Goal: Download file/media

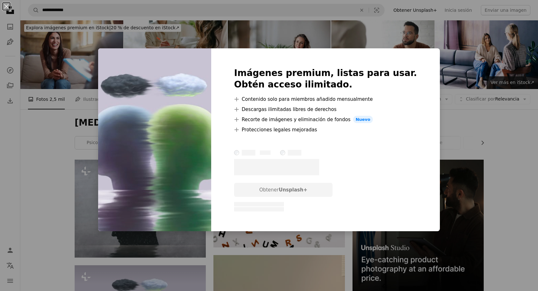
scroll to position [219, 0]
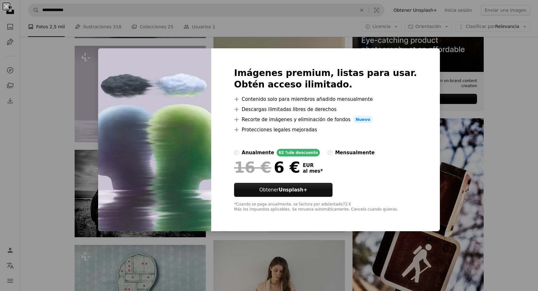
click at [31, 168] on div "An X shape Imágenes premium, listas para usar. Obtén acceso ilimitado. A plus s…" at bounding box center [269, 145] width 538 height 291
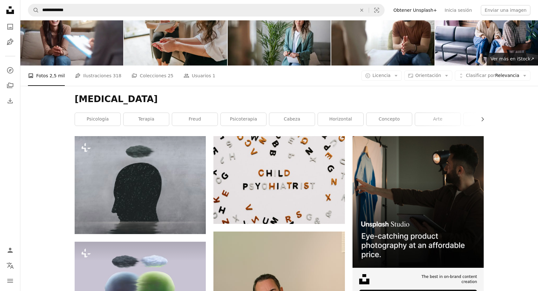
scroll to position [23, 0]
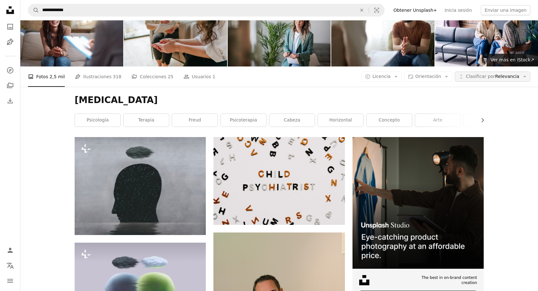
click at [484, 76] on span "Clasificar por" at bounding box center [480, 76] width 29 height 5
click at [442, 76] on span "Orientación" at bounding box center [429, 76] width 26 height 5
click at [429, 114] on span "Horizontal" at bounding box center [440, 116] width 39 height 6
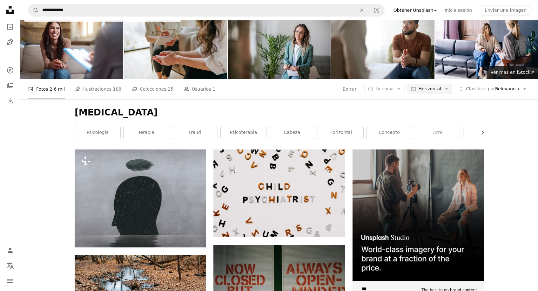
scroll to position [10, 0]
click at [401, 90] on icon "Arrow down" at bounding box center [399, 89] width 6 height 6
click at [391, 137] on span "Gratuita" at bounding box center [401, 140] width 39 height 6
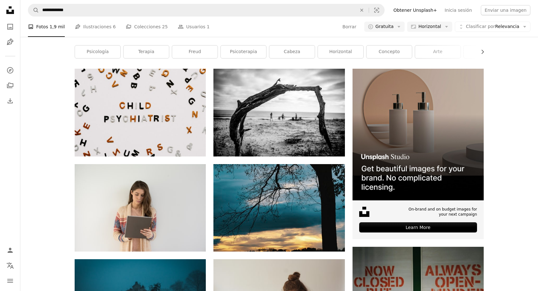
scroll to position [78, 0]
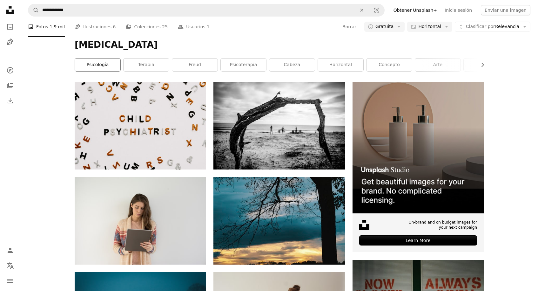
click at [102, 65] on link "psicología" at bounding box center [97, 64] width 45 height 13
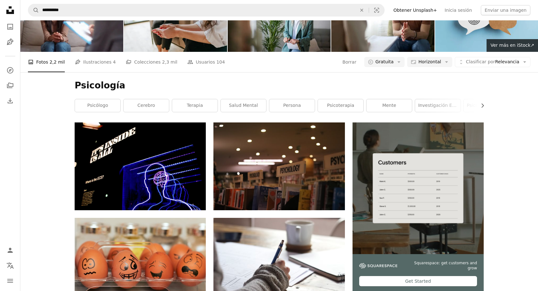
scroll to position [37, 0]
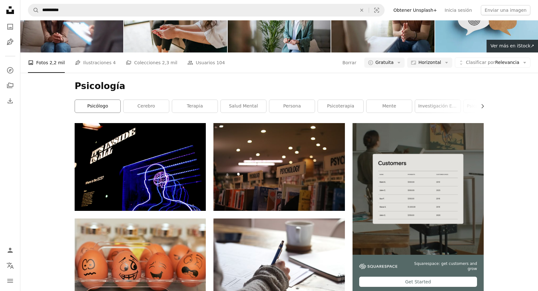
click at [108, 107] on link "psicólogo" at bounding box center [97, 106] width 45 height 13
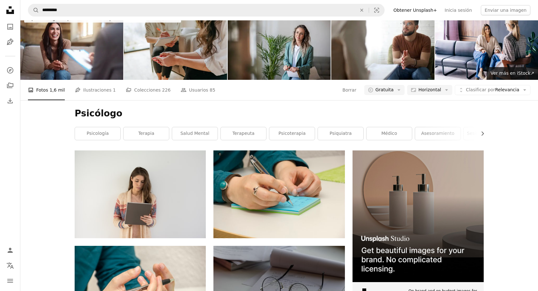
scroll to position [7, 0]
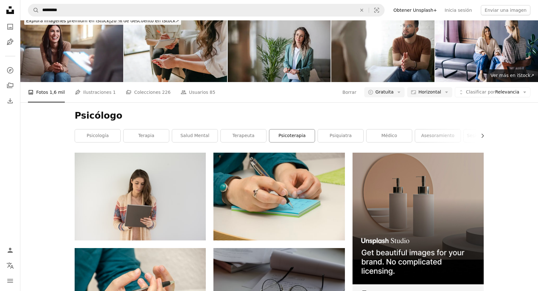
click at [294, 136] on link "psicoterapia" at bounding box center [292, 135] width 45 height 13
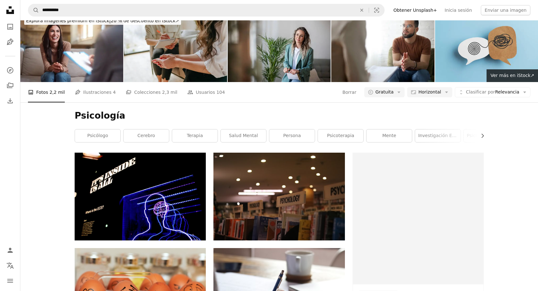
scroll to position [37, 0]
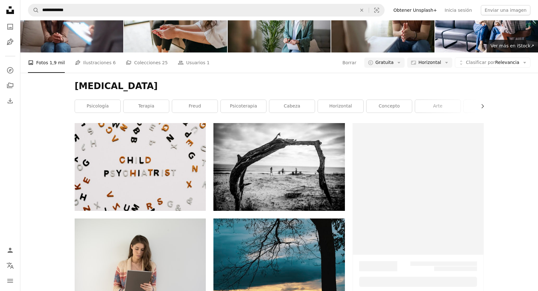
scroll to position [78, 0]
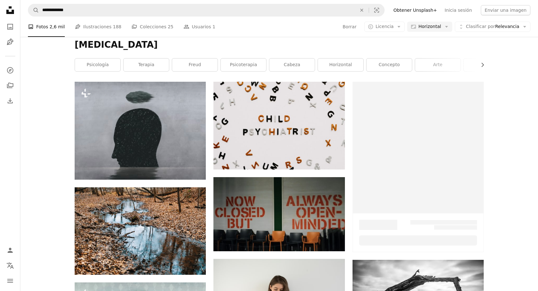
scroll to position [10, 0]
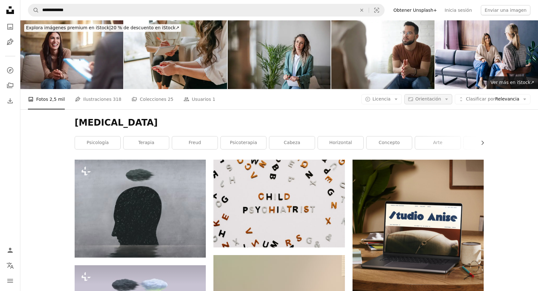
click at [439, 99] on span "Orientación" at bounding box center [429, 98] width 26 height 5
click at [428, 139] on span "Horizontal" at bounding box center [440, 138] width 39 height 6
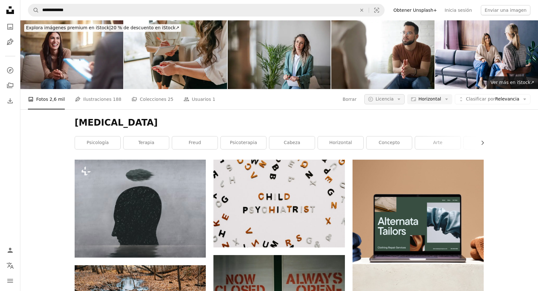
click at [402, 99] on icon "Arrow down" at bounding box center [399, 99] width 6 height 6
click at [388, 151] on span "Gratuita" at bounding box center [401, 150] width 39 height 6
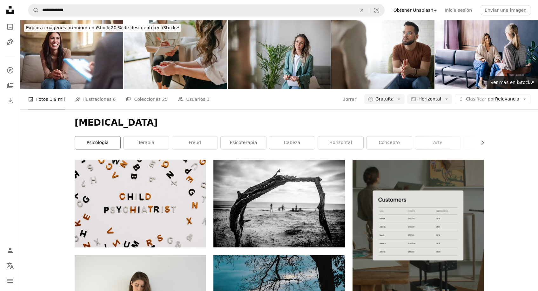
click at [97, 144] on link "psicología" at bounding box center [97, 142] width 45 height 13
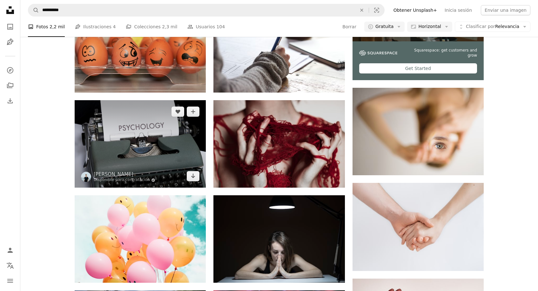
scroll to position [258, 0]
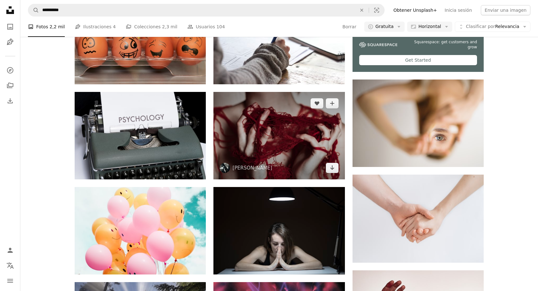
click at [289, 137] on img at bounding box center [279, 135] width 131 height 87
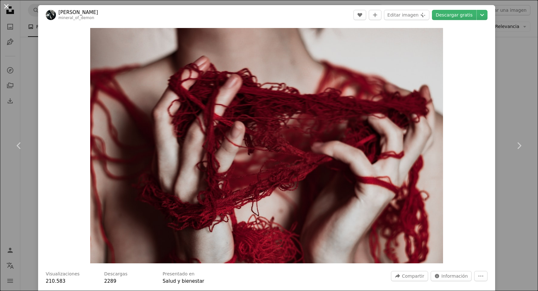
click at [9, 7] on button "An X shape" at bounding box center [7, 7] width 8 height 8
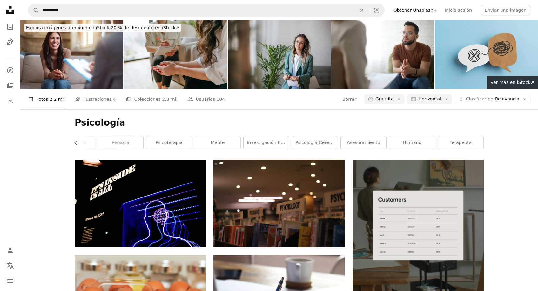
scroll to position [0, 172]
click at [175, 142] on link "psicoterapia" at bounding box center [169, 142] width 45 height 13
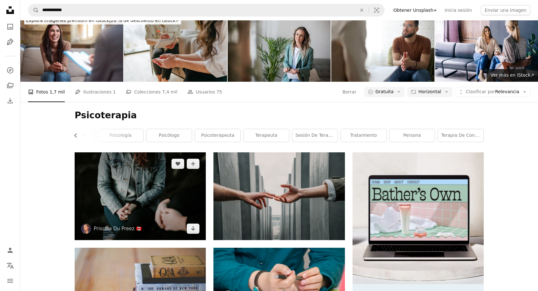
scroll to position [8, 0]
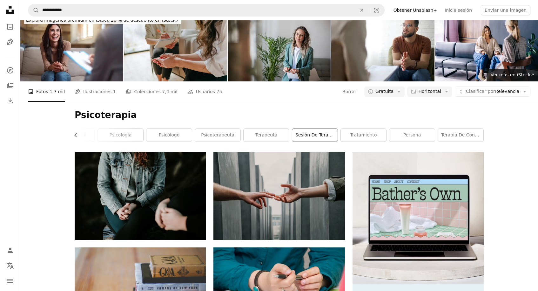
click at [313, 134] on link "Sesión de terapia" at bounding box center [314, 135] width 45 height 13
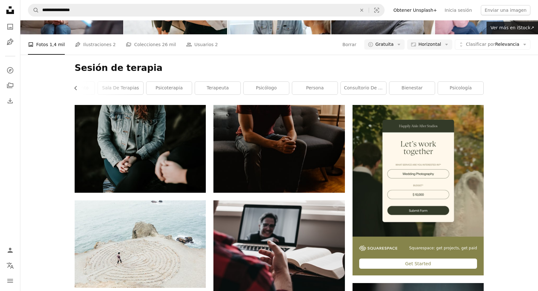
scroll to position [26, 0]
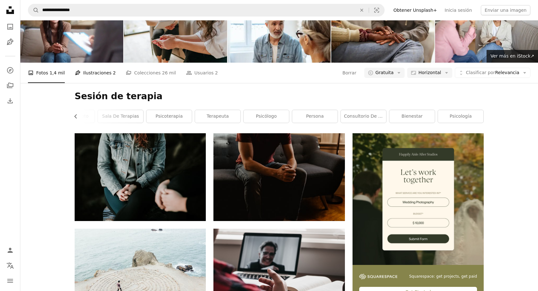
click at [100, 74] on link "Pen Tool Ilustraciones 2" at bounding box center [95, 73] width 41 height 20
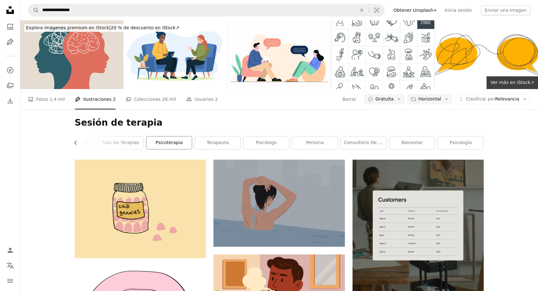
click at [179, 140] on link "psicoterapia" at bounding box center [169, 142] width 45 height 13
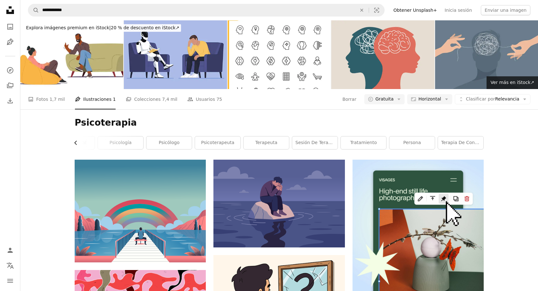
click at [76, 142] on icon "Chevron left" at bounding box center [76, 143] width 6 height 6
click at [104, 142] on link "terapia" at bounding box center [97, 142] width 45 height 13
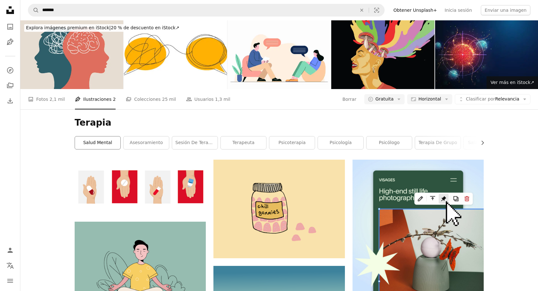
click at [105, 143] on link "salud mental" at bounding box center [97, 142] width 45 height 13
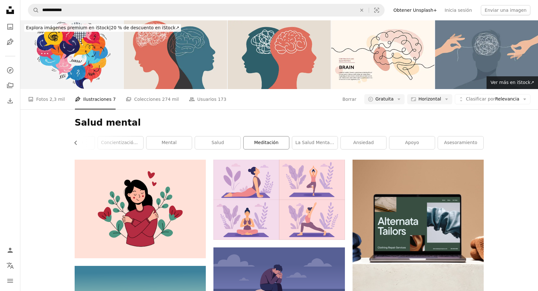
scroll to position [0, 172]
click at [370, 144] on link "ansiedad" at bounding box center [363, 142] width 45 height 13
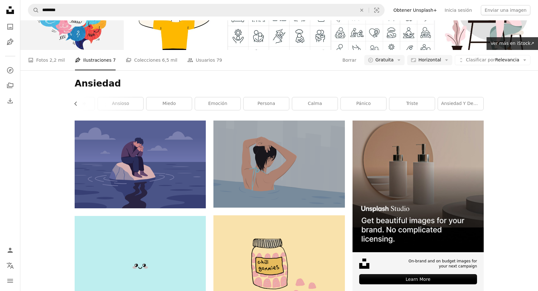
scroll to position [38, 0]
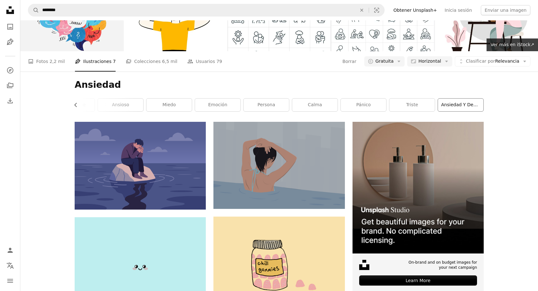
click at [468, 104] on link "ansiedad y depresión" at bounding box center [460, 105] width 45 height 13
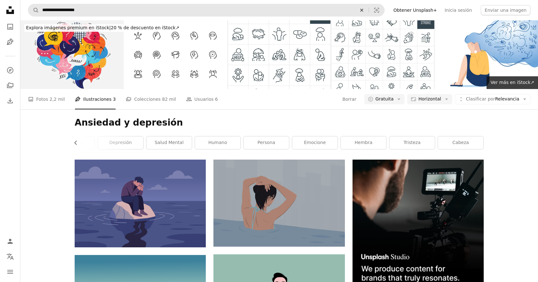
click at [369, 9] on icon "An X shape" at bounding box center [362, 10] width 14 height 5
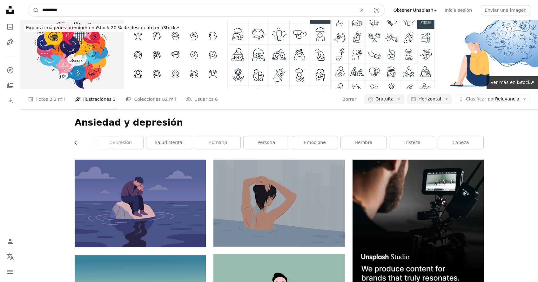
type input "*********"
click at [34, 10] on button "A magnifying glass" at bounding box center [33, 10] width 11 height 12
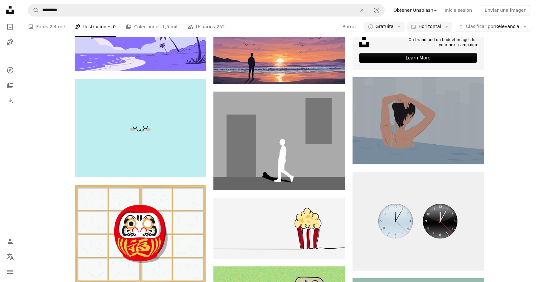
scroll to position [188, 0]
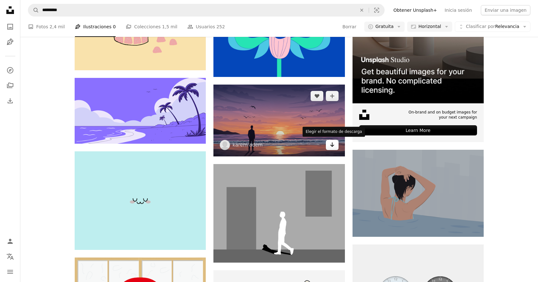
click at [332, 143] on icon "Elegir el formato de descarga" at bounding box center [332, 144] width 4 height 4
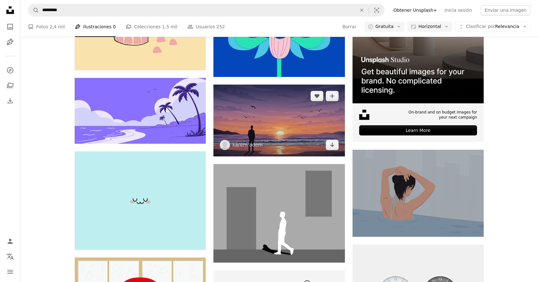
click at [287, 120] on img at bounding box center [279, 121] width 131 height 72
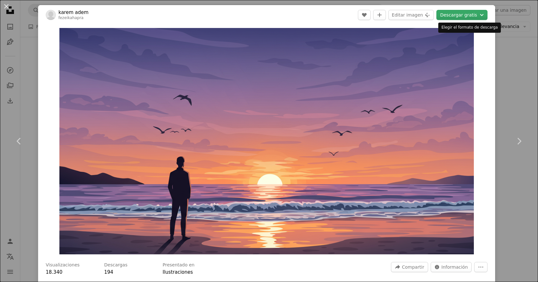
click at [471, 16] on button "Descargar gratis Chevron down" at bounding box center [462, 15] width 51 height 10
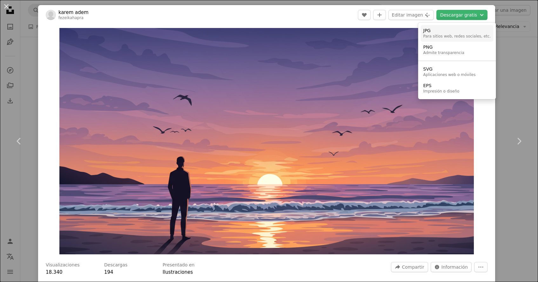
click at [452, 35] on div "Para sitios web, redes sociales, etc." at bounding box center [458, 36] width 68 height 5
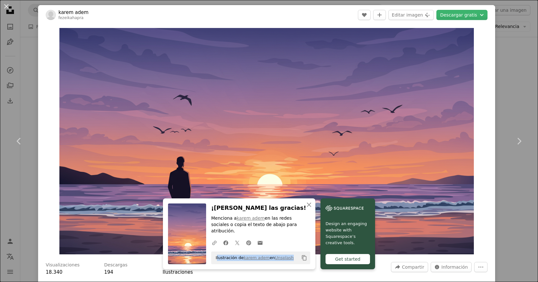
drag, startPoint x: 216, startPoint y: 258, endPoint x: 293, endPoint y: 258, distance: 76.3
click at [293, 258] on div "Ilustración de [PERSON_NAME] en Unsplash Copy content" at bounding box center [260, 257] width 99 height 13
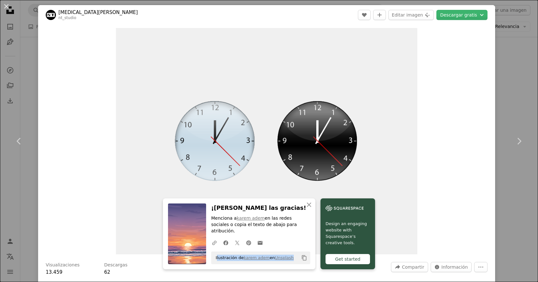
click at [305, 258] on icon "Copy content" at bounding box center [305, 258] width 6 height 6
click at [7, 6] on button "An X shape" at bounding box center [7, 7] width 8 height 8
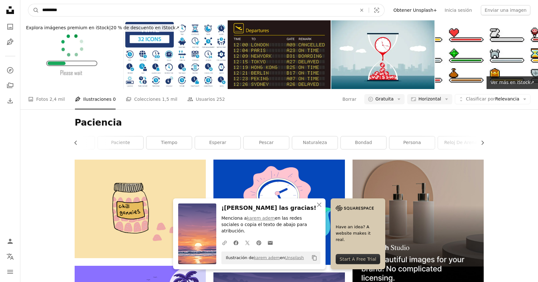
click at [129, 7] on input "*********" at bounding box center [197, 10] width 316 height 12
type input "*"
type input "**********"
click at [34, 10] on button "A magnifying glass" at bounding box center [33, 10] width 11 height 12
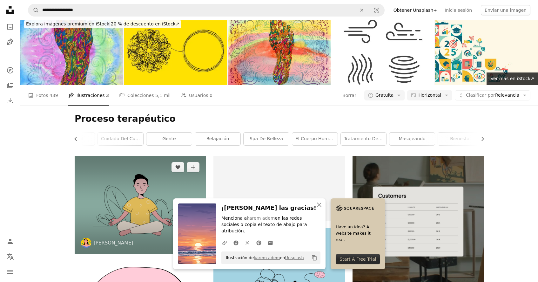
scroll to position [7, 0]
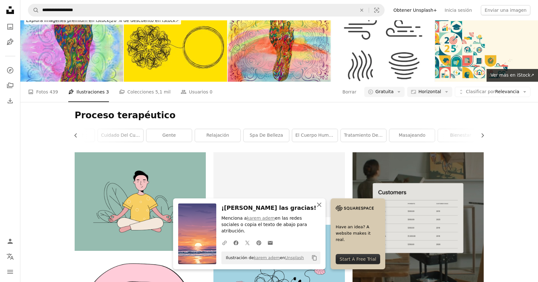
click at [319, 207] on icon "button" at bounding box center [319, 204] width 4 height 4
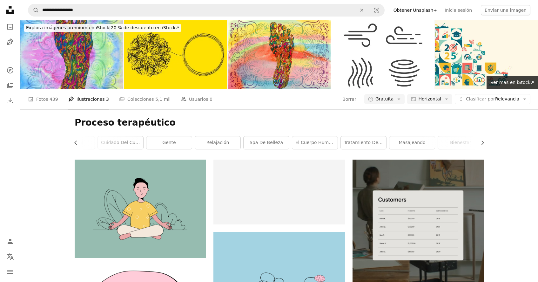
scroll to position [0, 0]
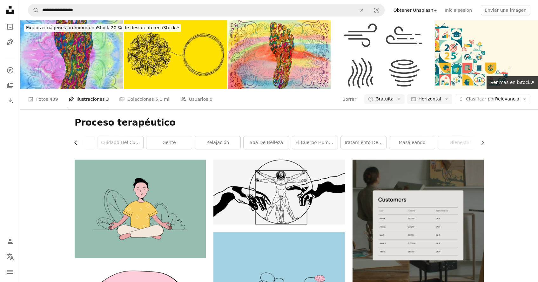
click at [75, 142] on icon "Chevron left" at bounding box center [76, 143] width 6 height 6
click at [75, 142] on link "horizontal" at bounding box center [97, 142] width 45 height 13
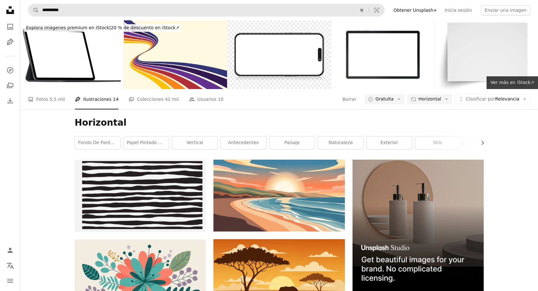
click at [363, 10] on icon "Encuentra imágenes en todo el sitio" at bounding box center [361, 10] width 3 height 3
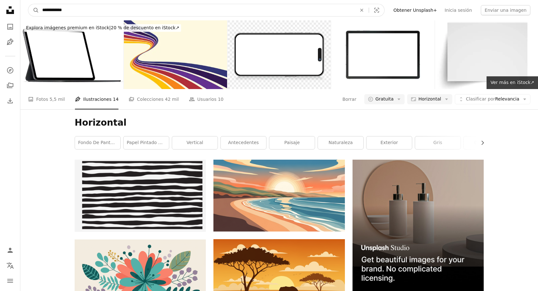
type input "**********"
click at [34, 10] on button "A magnifying glass" at bounding box center [33, 10] width 11 height 12
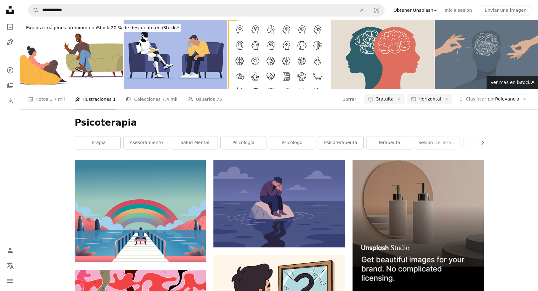
click at [481, 52] on img at bounding box center [486, 54] width 103 height 69
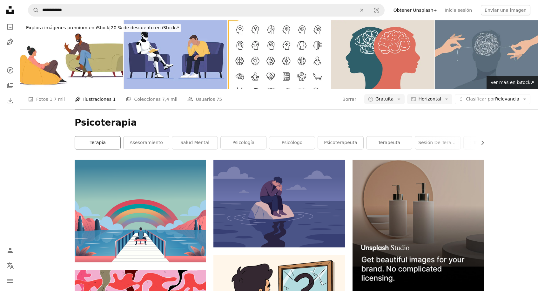
click at [96, 142] on link "terapia" at bounding box center [97, 142] width 45 height 13
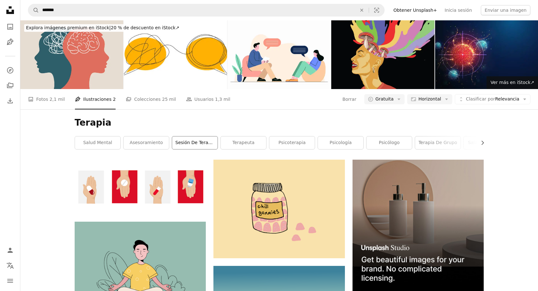
click at [195, 145] on link "Sesión de terapia" at bounding box center [194, 142] width 45 height 13
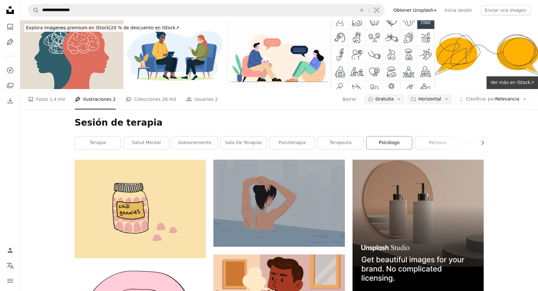
click at [392, 141] on link "psicólogo" at bounding box center [389, 142] width 45 height 13
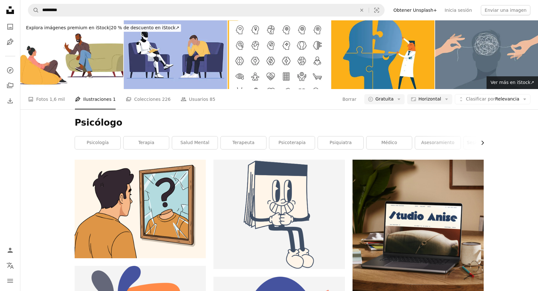
click at [484, 142] on icon "button" at bounding box center [483, 143] width 3 height 4
click at [484, 142] on icon "Chevron right" at bounding box center [483, 143] width 6 height 6
click at [454, 141] on link "apoyo" at bounding box center [460, 142] width 45 height 13
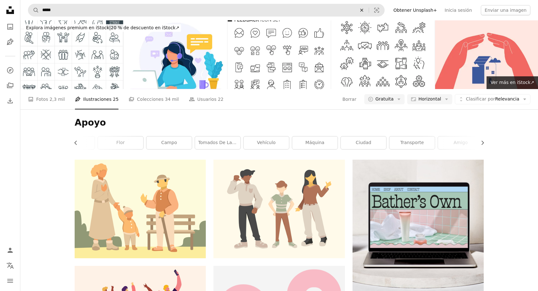
click at [369, 8] on icon "An X shape" at bounding box center [362, 10] width 14 height 5
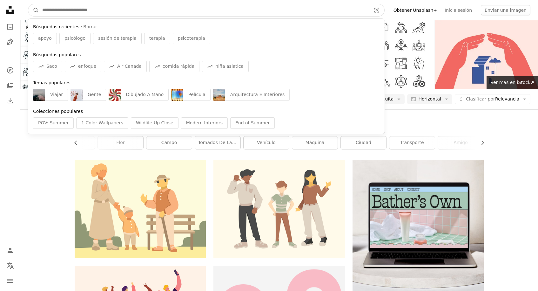
click at [301, 9] on input "Encuentra imágenes en todo el sitio" at bounding box center [204, 10] width 330 height 12
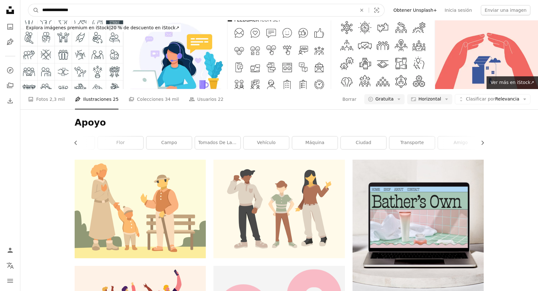
type input "**********"
click at [34, 10] on button "A magnifying glass" at bounding box center [33, 10] width 11 height 12
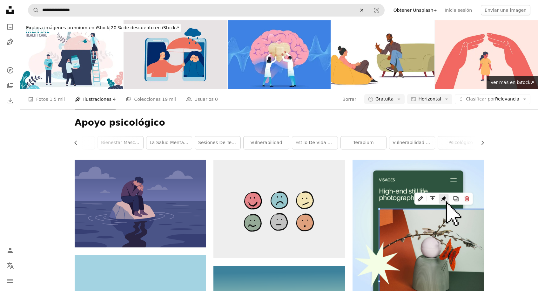
click at [369, 10] on icon "An X shape" at bounding box center [362, 10] width 14 height 5
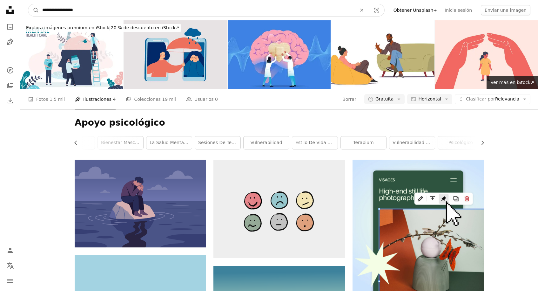
type input "**********"
click at [34, 10] on button "A magnifying glass" at bounding box center [33, 10] width 11 height 12
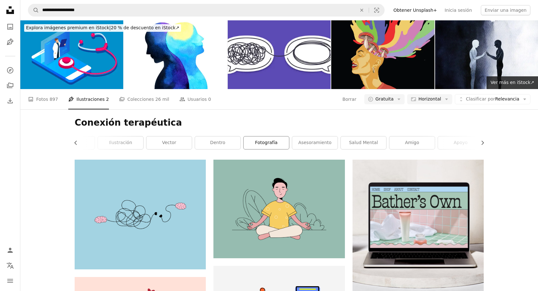
click at [259, 144] on link "fotografía" at bounding box center [266, 142] width 45 height 13
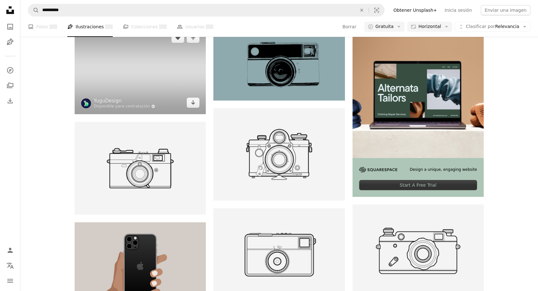
scroll to position [86, 0]
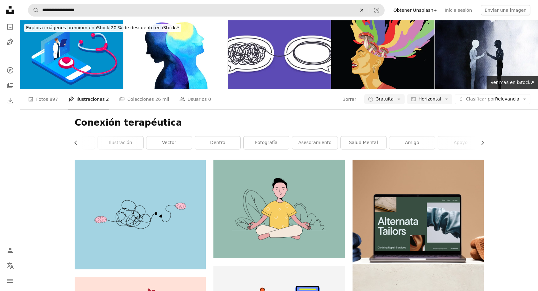
click at [363, 10] on icon "Encuentra imágenes en todo el sitio" at bounding box center [361, 10] width 3 height 3
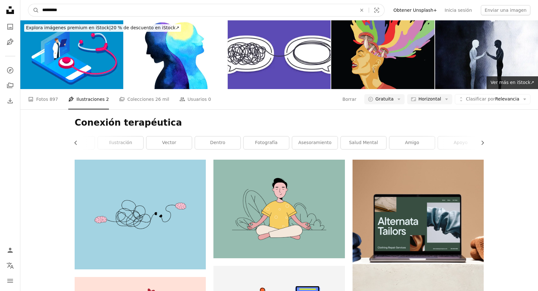
type input "**********"
click at [34, 10] on button "A magnifying glass" at bounding box center [33, 10] width 11 height 12
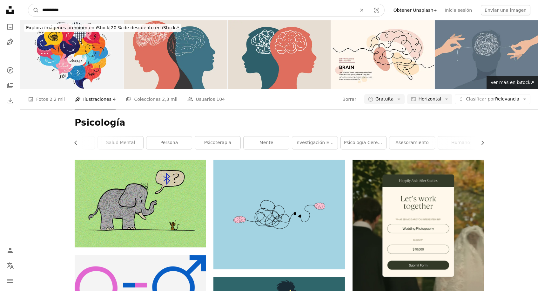
drag, startPoint x: 98, startPoint y: 10, endPoint x: 26, endPoint y: 9, distance: 71.5
click at [26, 9] on nav "**********" at bounding box center [279, 10] width 518 height 20
type input "********"
click at [34, 10] on button "A magnifying glass" at bounding box center [33, 10] width 11 height 12
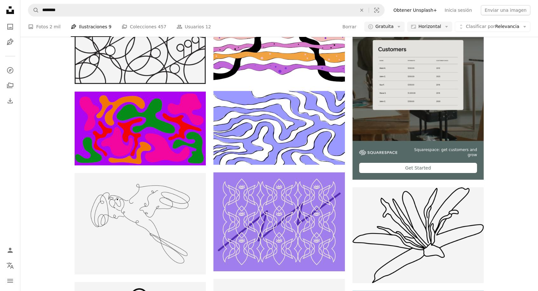
scroll to position [96, 0]
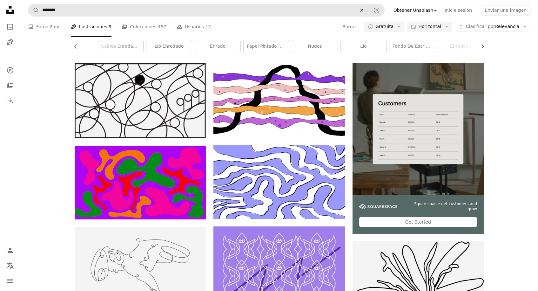
click at [363, 10] on icon "Encuentra imágenes en todo el sitio" at bounding box center [361, 10] width 3 height 3
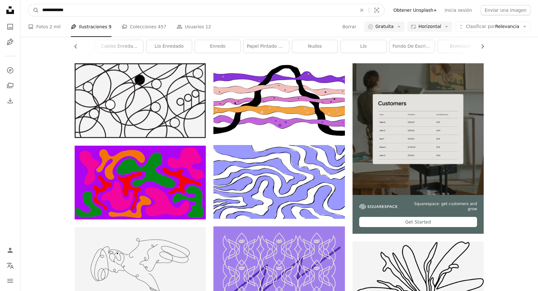
type input "**********"
click at [34, 10] on button "A magnifying glass" at bounding box center [33, 10] width 11 height 12
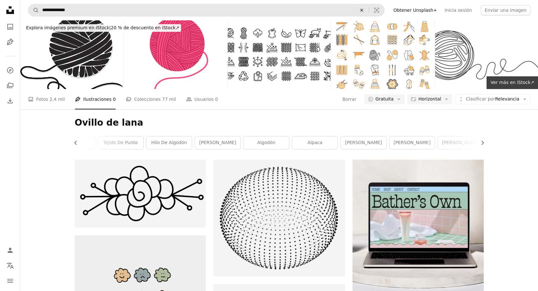
click at [368, 9] on icon "An X shape" at bounding box center [362, 10] width 14 height 5
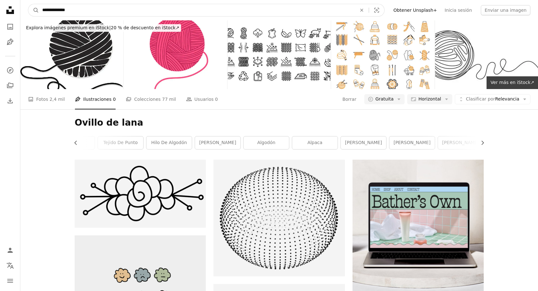
type input "**********"
click at [34, 10] on button "A magnifying glass" at bounding box center [33, 10] width 11 height 12
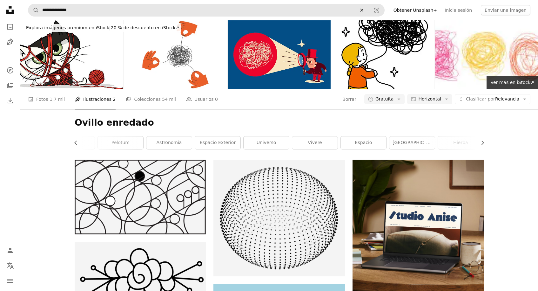
click at [369, 8] on icon "An X shape" at bounding box center [362, 10] width 14 height 5
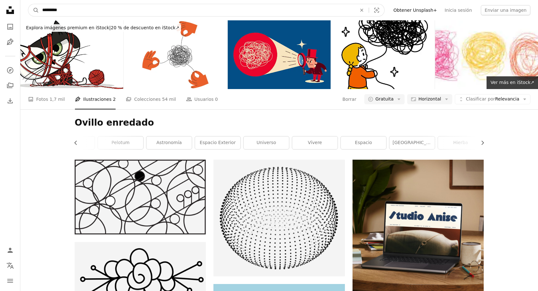
type input "**********"
click at [34, 10] on button "A magnifying glass" at bounding box center [33, 10] width 11 height 12
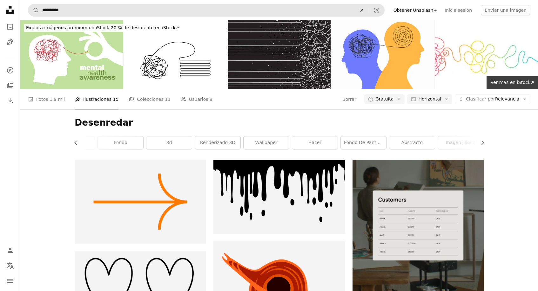
click at [363, 10] on icon "Encuentra imágenes en todo el sitio" at bounding box center [361, 10] width 3 height 3
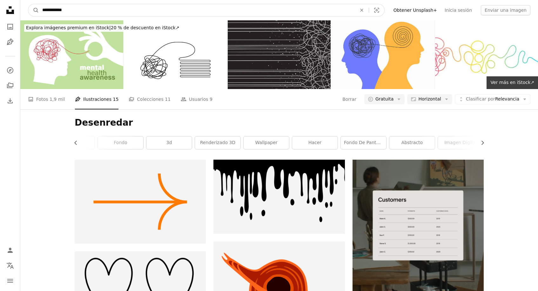
type input "**********"
click at [34, 10] on button "A magnifying glass" at bounding box center [33, 10] width 11 height 12
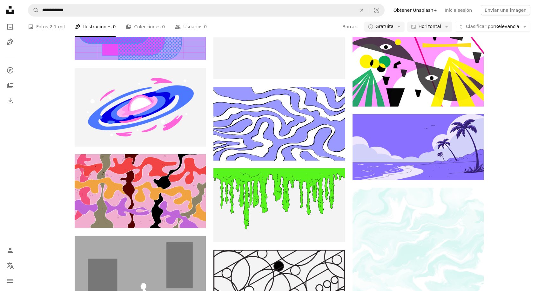
scroll to position [418, 0]
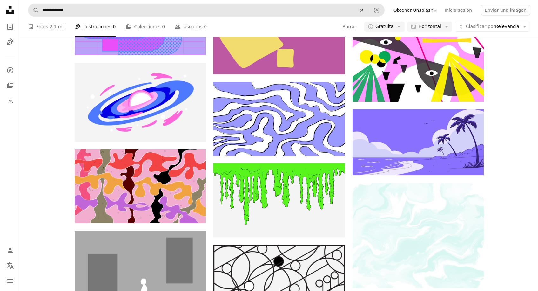
click at [363, 11] on icon "Encuentra imágenes en todo el sitio" at bounding box center [361, 10] width 3 height 3
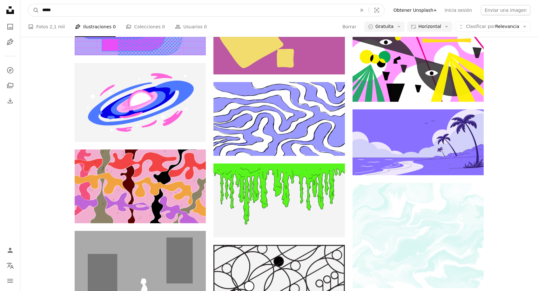
type input "******"
click at [34, 10] on button "A magnifying glass" at bounding box center [33, 10] width 11 height 12
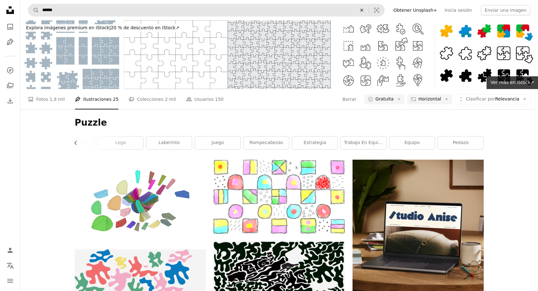
click at [369, 9] on icon "An X shape" at bounding box center [362, 10] width 14 height 5
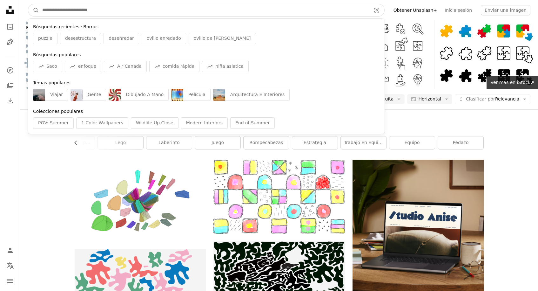
click at [88, 26] on button "Borrar" at bounding box center [90, 27] width 14 height 6
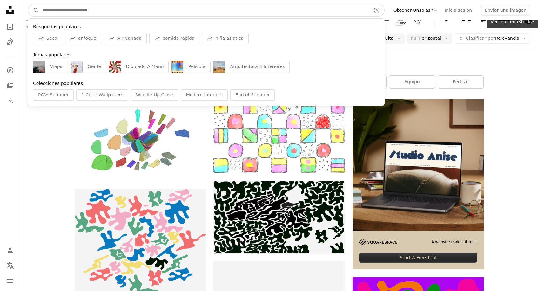
scroll to position [63, 0]
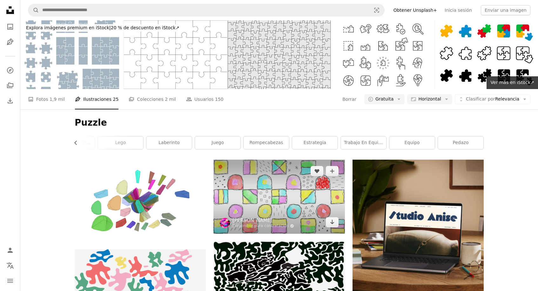
scroll to position [0, 0]
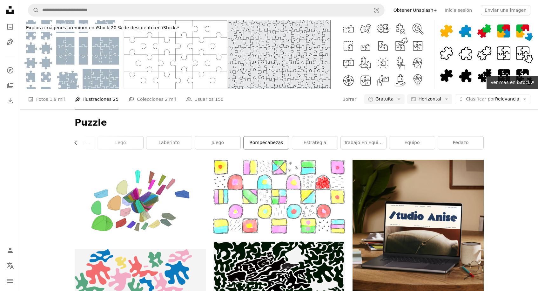
click at [265, 144] on link "Rompecabezas" at bounding box center [266, 142] width 45 height 13
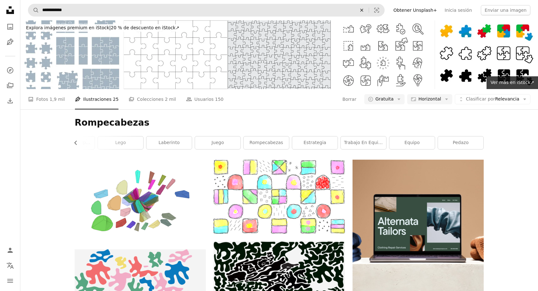
click at [368, 10] on icon "An X shape" at bounding box center [362, 10] width 14 height 5
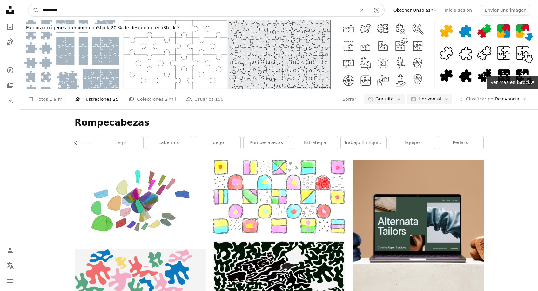
type input "**********"
click at [34, 10] on button "A magnifying glass" at bounding box center [33, 10] width 11 height 12
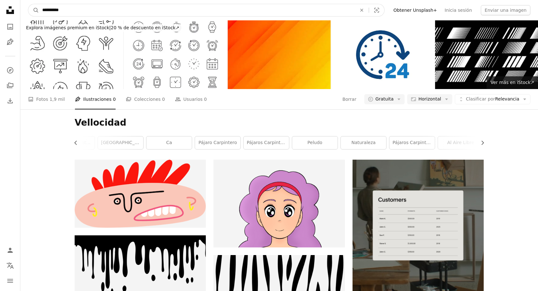
click at [49, 11] on input "**********" at bounding box center [197, 10] width 316 height 12
type input "*********"
click at [34, 10] on button "A magnifying glass" at bounding box center [33, 10] width 11 height 12
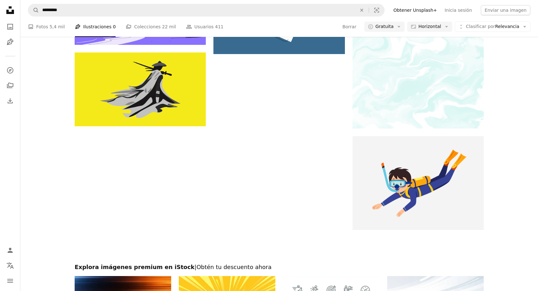
scroll to position [696, 0]
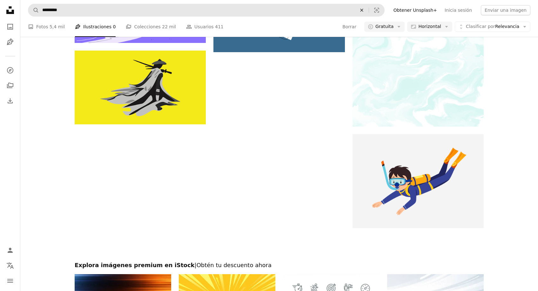
click at [369, 10] on icon "An X shape" at bounding box center [362, 10] width 14 height 5
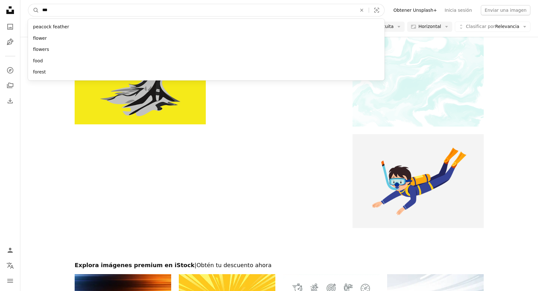
type input "****"
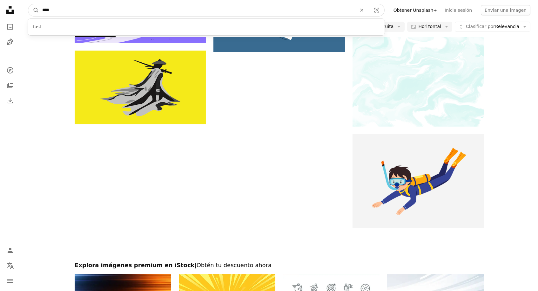
click at [34, 10] on button "A magnifying glass" at bounding box center [33, 10] width 11 height 12
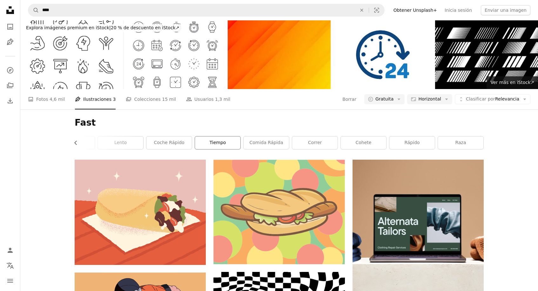
click at [219, 141] on link "tiempo" at bounding box center [217, 142] width 45 height 13
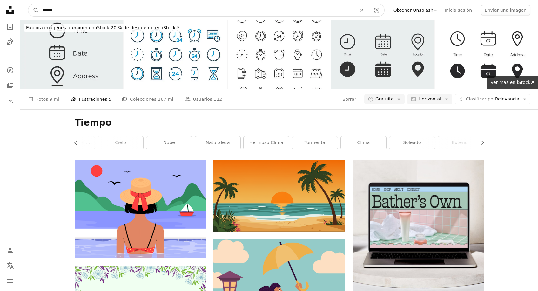
click at [80, 12] on input "******" at bounding box center [197, 10] width 316 height 12
type input "**********"
click at [34, 10] on button "A magnifying glass" at bounding box center [33, 10] width 11 height 12
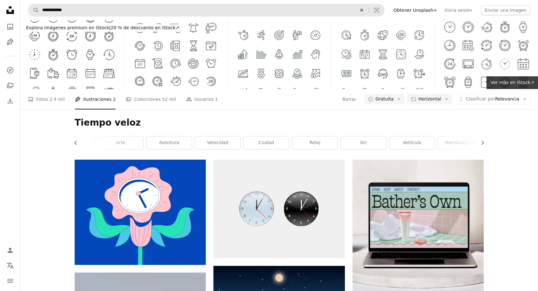
click at [369, 8] on icon "An X shape" at bounding box center [362, 10] width 14 height 5
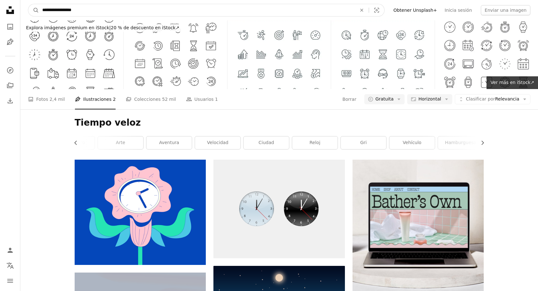
type input "**********"
click at [34, 10] on button "A magnifying glass" at bounding box center [33, 10] width 11 height 12
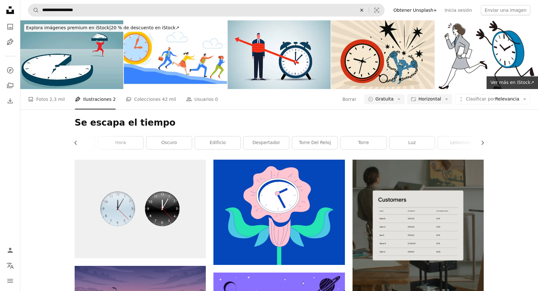
click at [368, 10] on icon "An X shape" at bounding box center [362, 10] width 14 height 5
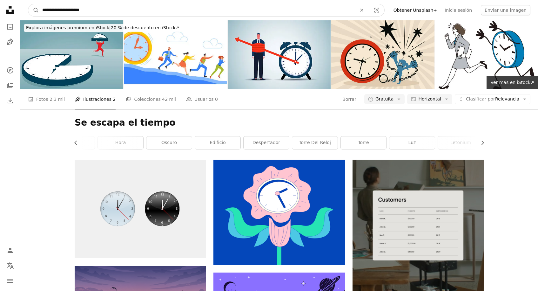
type input "**********"
click at [34, 10] on button "A magnifying glass" at bounding box center [33, 10] width 11 height 12
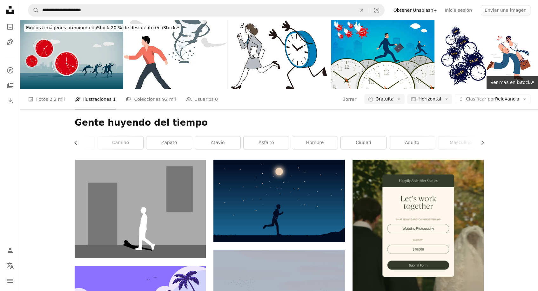
click at [98, 64] on img at bounding box center [71, 54] width 103 height 69
